Goal: Complete application form

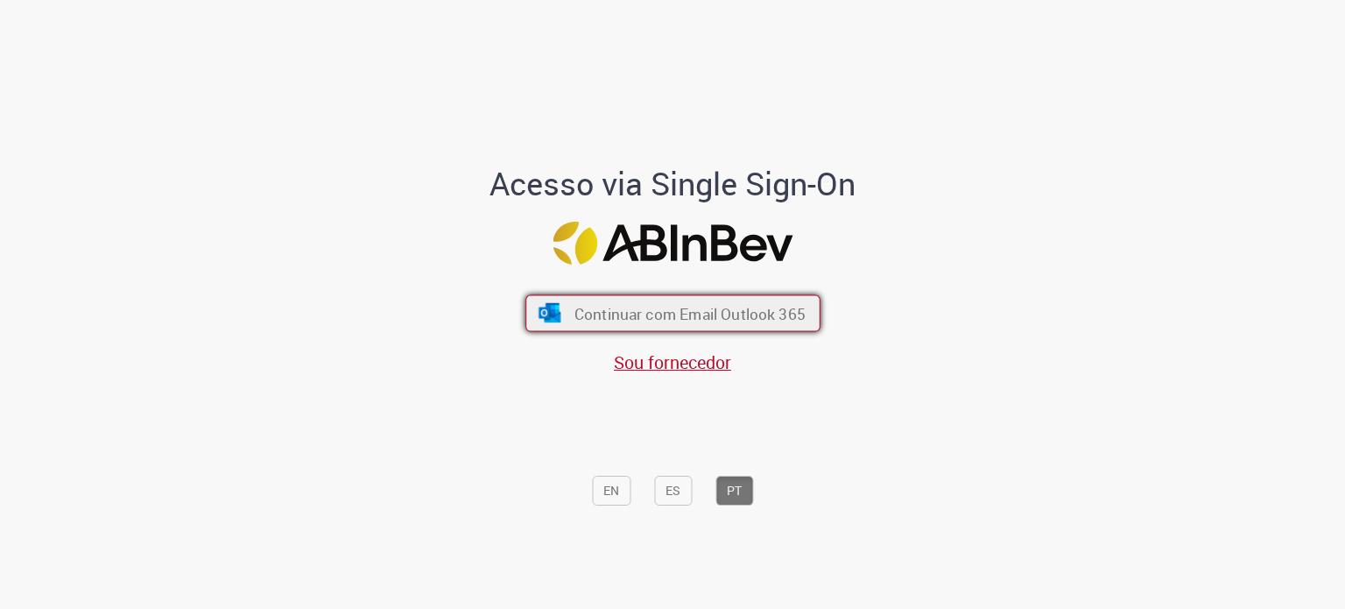
click at [660, 311] on span "Continuar com Email Outlook 365" at bounding box center [689, 313] width 231 height 20
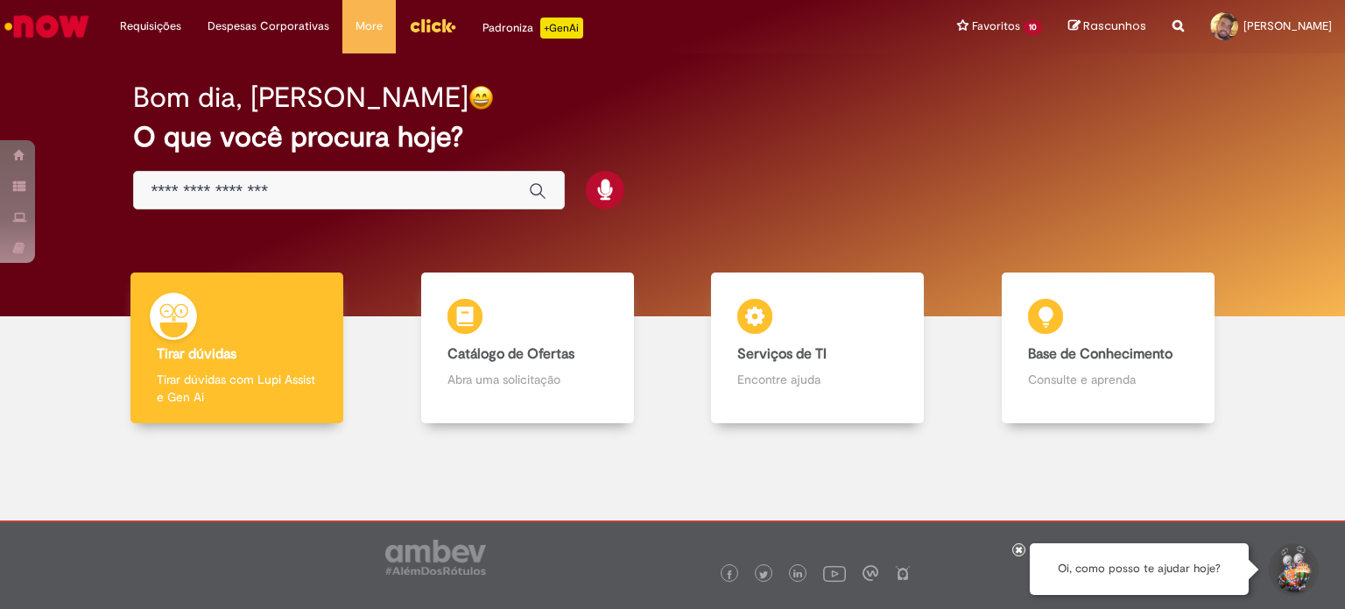
click at [378, 201] on div "Global" at bounding box center [349, 190] width 432 height 39
click at [372, 184] on input "Basta digitar aqui" at bounding box center [332, 191] width 360 height 20
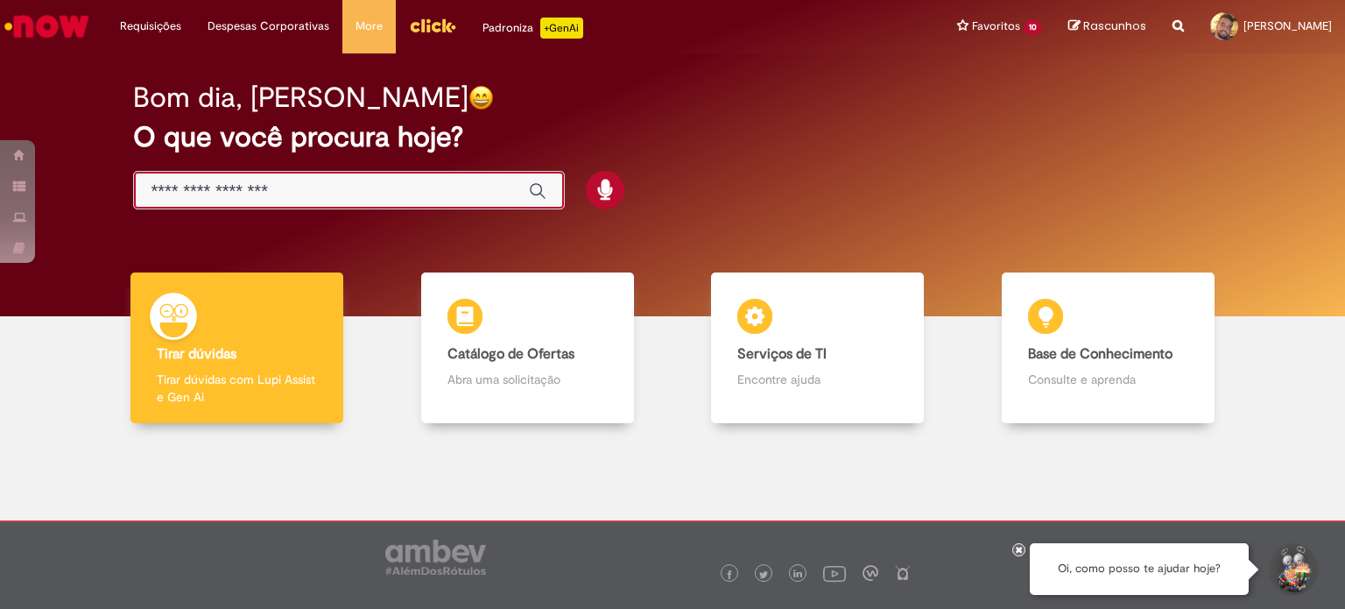
click at [632, 114] on div "Bom dia, Rodrigo O que você procura hoje?" at bounding box center [672, 146] width 1141 height 149
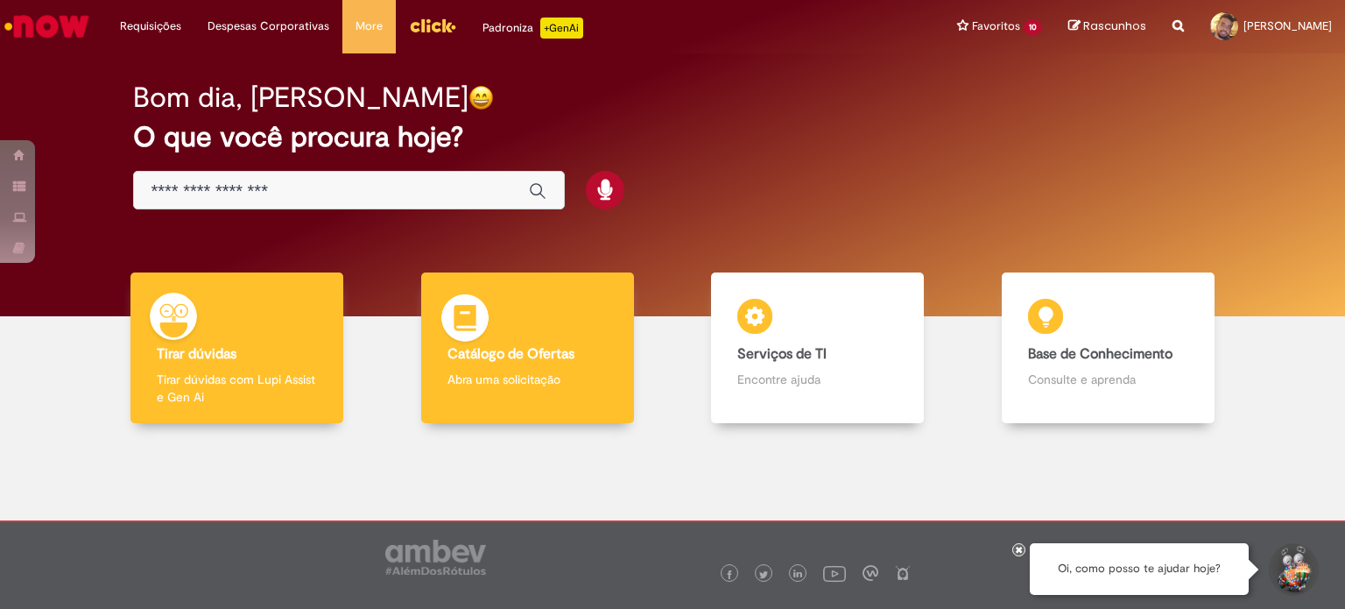
click at [483, 323] on img at bounding box center [465, 320] width 53 height 53
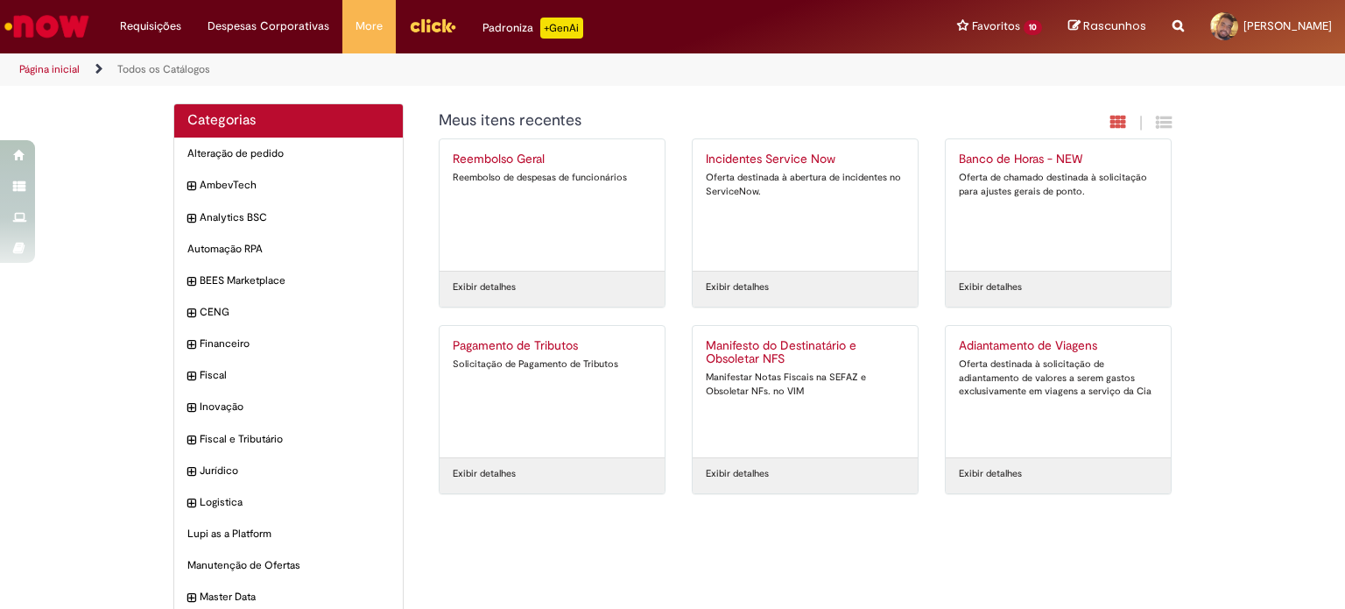
click at [745, 166] on h2 "Incidentes Service Now" at bounding box center [805, 159] width 199 height 14
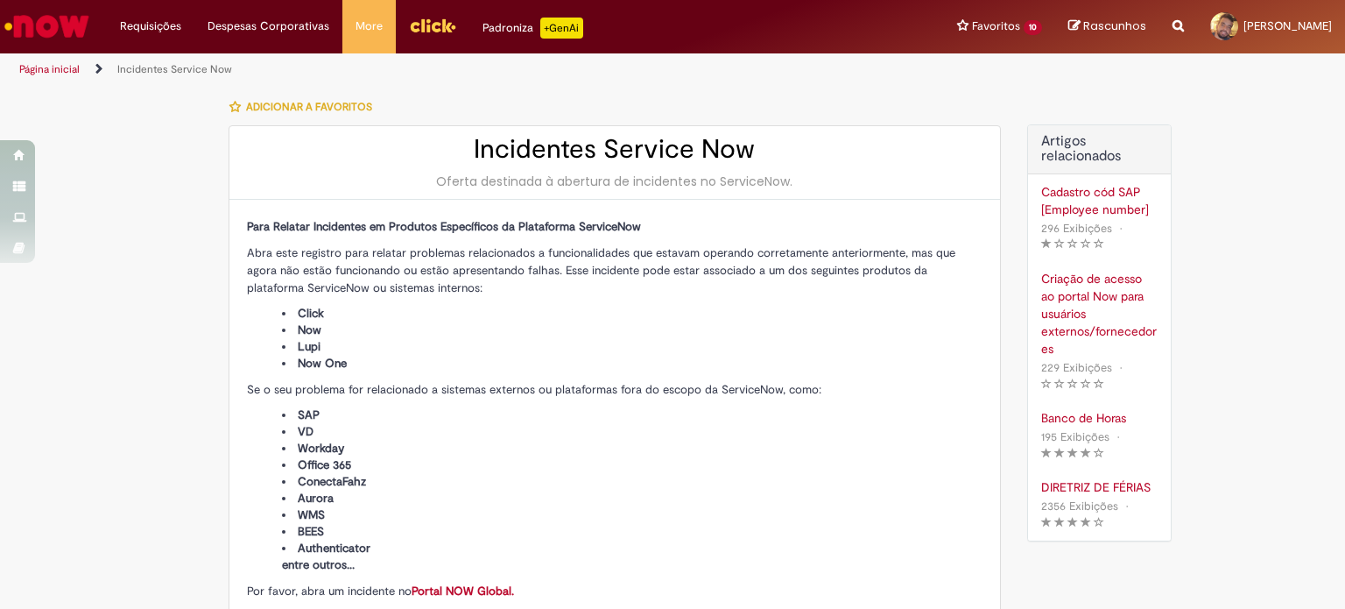
type input "**********"
type input "****"
click at [24, 31] on img "Ir para a Homepage" at bounding box center [47, 26] width 90 height 35
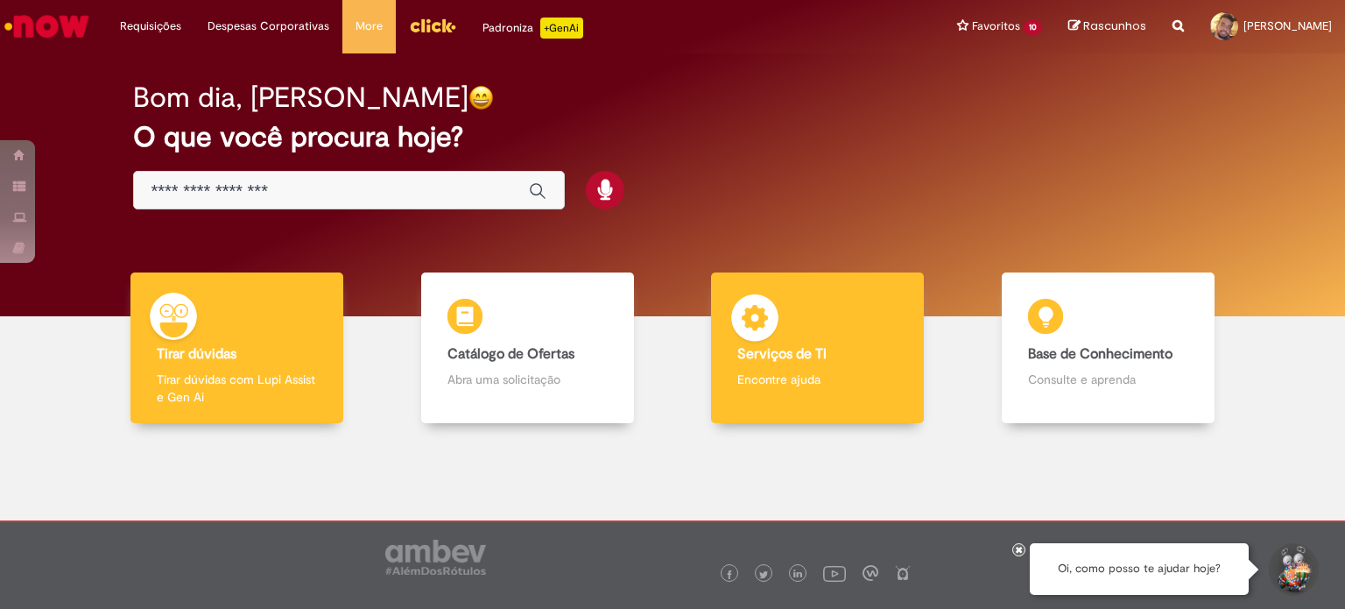
click at [852, 363] on div "Serviços de TI Serviços de TI Encontre ajuda" at bounding box center [817, 348] width 213 height 152
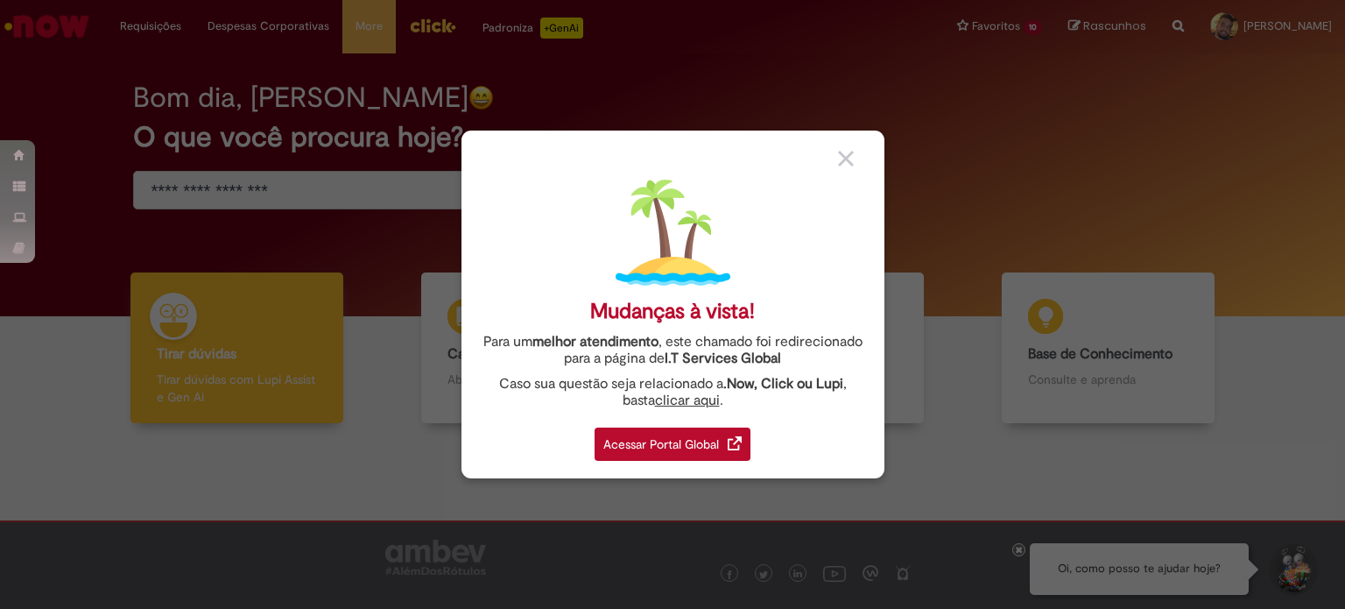
click at [744, 444] on div "Acessar Portal Global" at bounding box center [673, 443] width 156 height 33
